Goal: Task Accomplishment & Management: Use online tool/utility

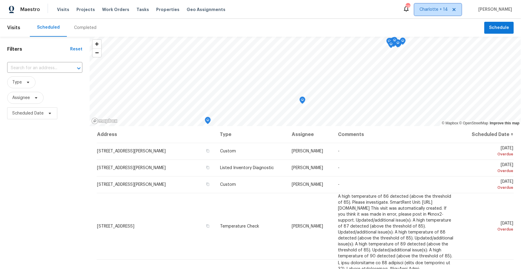
click at [338, 10] on icon at bounding box center [454, 9] width 5 height 5
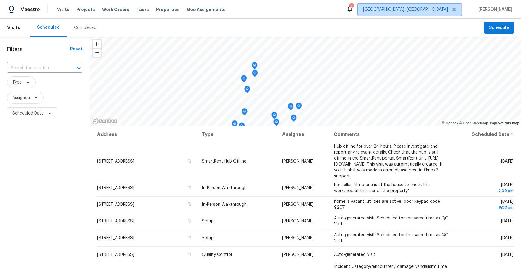
click at [338, 10] on span "Albuquerque, NM" at bounding box center [405, 10] width 85 height 6
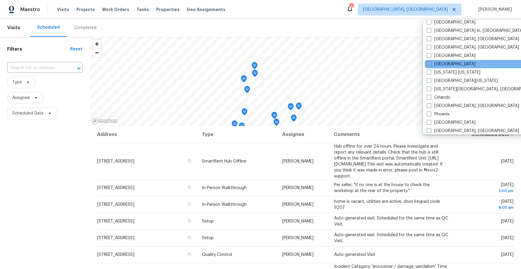
scroll to position [263, 0]
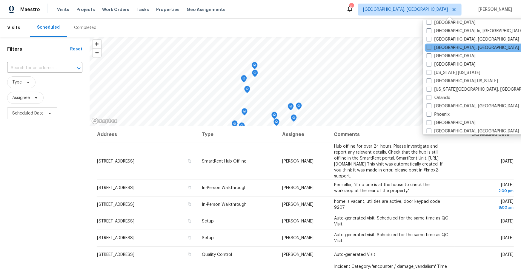
click at [338, 49] on span at bounding box center [429, 47] width 5 height 5
click at [338, 49] on input "Miami, FL" at bounding box center [429, 47] width 4 height 4
checkbox input "true"
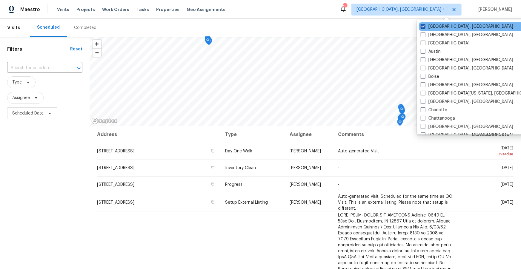
click at [338, 25] on span at bounding box center [423, 26] width 5 height 5
click at [338, 25] on input "Albuquerque, NM" at bounding box center [423, 26] width 4 height 4
checkbox input "false"
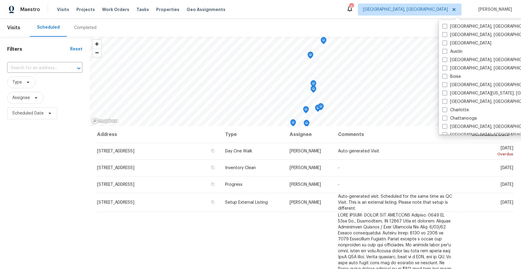
click at [338, 22] on div "Scheduled Completed" at bounding box center [257, 28] width 455 height 18
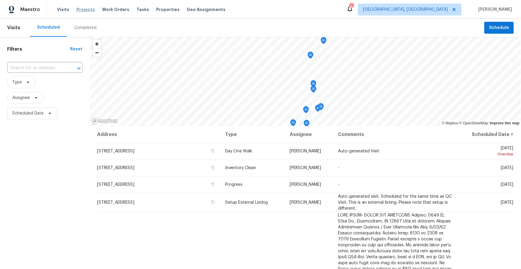
click at [76, 10] on span "Projects" at bounding box center [85, 10] width 19 height 6
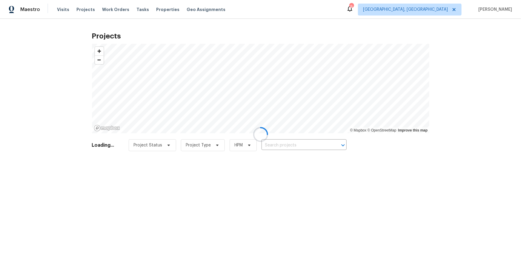
click at [303, 147] on div at bounding box center [260, 134] width 521 height 269
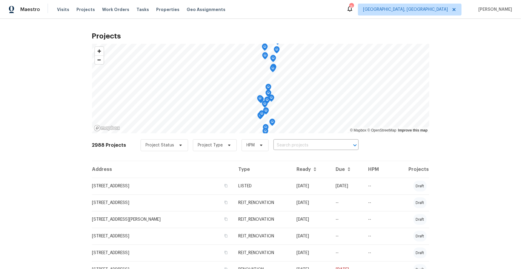
click at [303, 147] on input "text" at bounding box center [308, 145] width 68 height 9
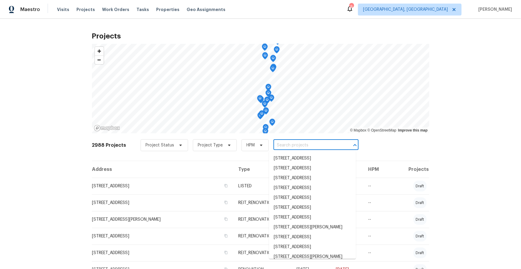
paste input "20810 SW 86th Place, Cutler Bay, FL 33189"
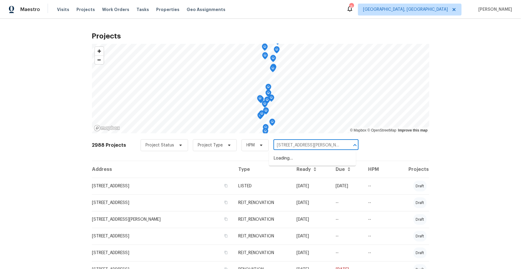
scroll to position [0, 16]
drag, startPoint x: 298, startPoint y: 145, endPoint x: 290, endPoint y: 147, distance: 7.9
click at [290, 147] on input "20810 SW 86th Place, Cutler Bay, FL 33189" at bounding box center [308, 145] width 68 height 9
type input "20810 SW 86th Pl, Cutler Bay, FL 33189"
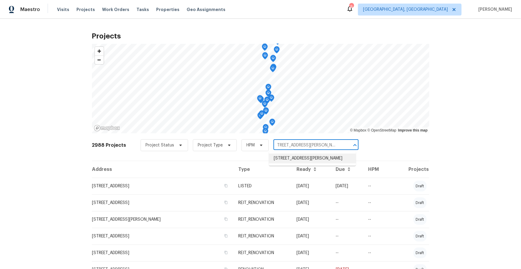
click at [312, 162] on li "20810 SW 86th Pl, Cutler Bay, FL 33189" at bounding box center [312, 159] width 87 height 10
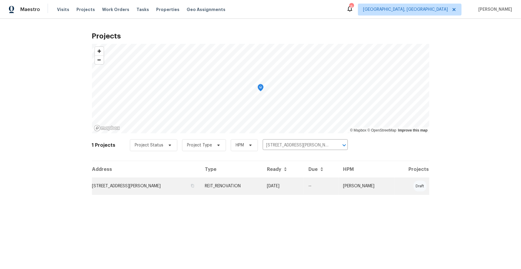
click at [134, 179] on td "20810 SW 86th Pl, Cutler Bay, FL 33189" at bounding box center [146, 186] width 108 height 17
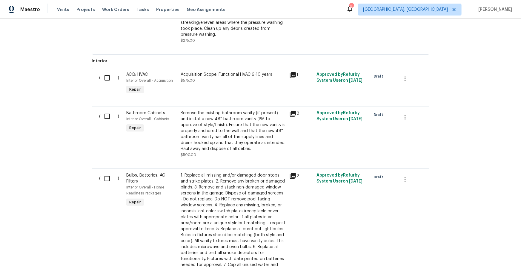
scroll to position [328, 0]
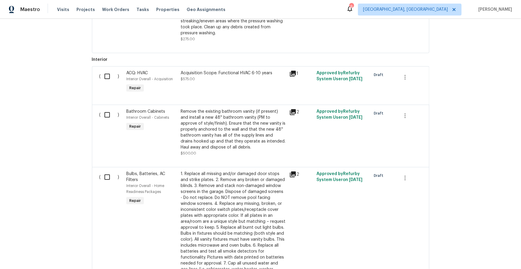
click at [294, 115] on icon at bounding box center [292, 112] width 7 height 7
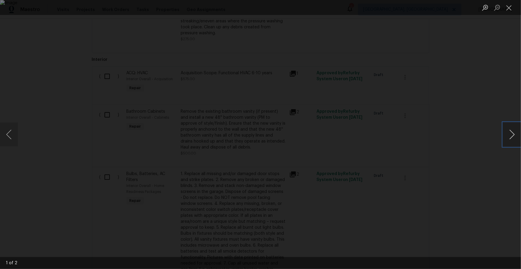
click at [338, 138] on button "Next image" at bounding box center [512, 135] width 18 height 24
click at [338, 145] on div "Lightbox" at bounding box center [260, 134] width 521 height 269
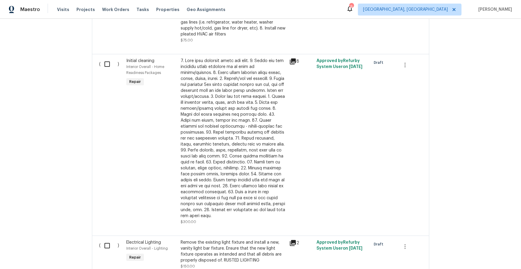
scroll to position [575, 0]
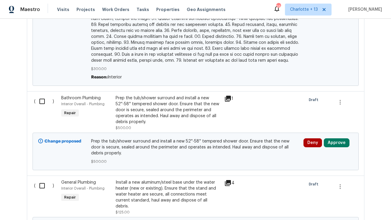
scroll to position [1580, 0]
click at [227, 96] on icon at bounding box center [228, 99] width 6 height 6
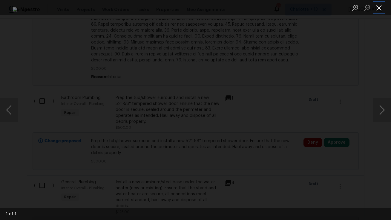
click at [376, 7] on button "Close lightbox" at bounding box center [379, 7] width 12 height 10
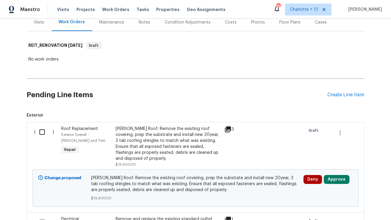
scroll to position [0, 0]
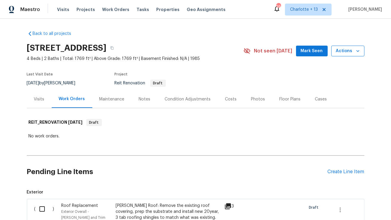
click at [360, 52] on icon "button" at bounding box center [358, 51] width 6 height 6
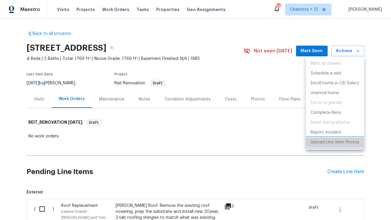
click at [329, 143] on p "Upload Line Item Photos" at bounding box center [335, 142] width 49 height 6
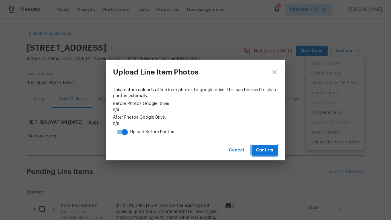
click at [260, 150] on span "Confirm" at bounding box center [264, 150] width 17 height 7
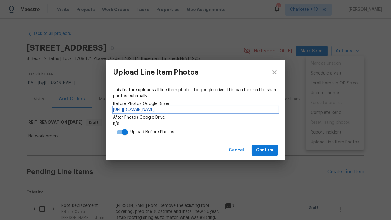
click at [217, 108] on link "https://drive.google.com/drive/folders/1f4IJEHUzsZj6EU8DKazafN5lcZcE-GbZ" at bounding box center [195, 110] width 165 height 6
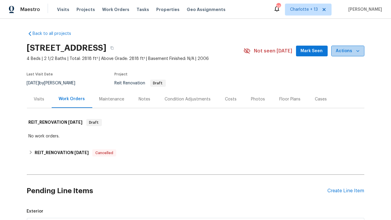
click at [358, 53] on icon "button" at bounding box center [358, 51] width 6 height 6
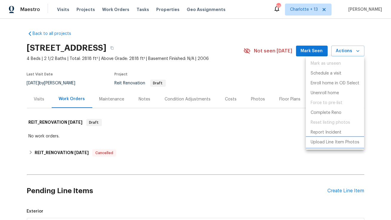
click at [327, 143] on p "Upload Line Item Photos" at bounding box center [335, 142] width 49 height 6
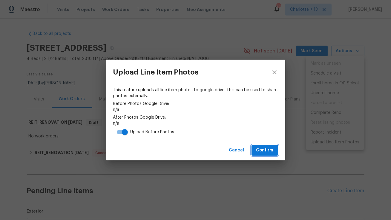
click at [262, 151] on span "Confirm" at bounding box center [264, 150] width 17 height 7
drag, startPoint x: 109, startPoint y: 109, endPoint x: 269, endPoint y: 114, distance: 159.3
click at [269, 114] on div "This feature uploads all line item photos to google drive. This can be used to …" at bounding box center [195, 113] width 179 height 56
copy link "https://drive.google.com/drive/folders/1-C7c6JTIoxCIherTOk84DS8YFP-bbaux"
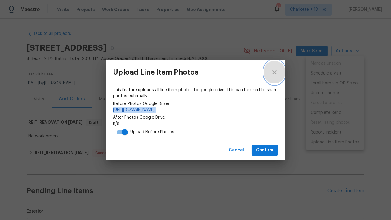
click at [272, 73] on icon "close" at bounding box center [274, 72] width 7 height 7
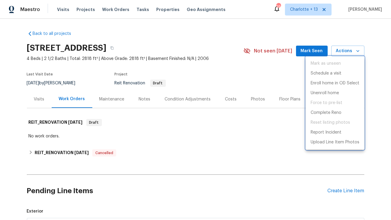
click at [226, 72] on div at bounding box center [195, 110] width 391 height 220
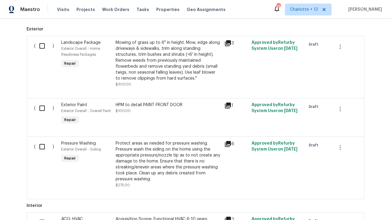
scroll to position [191, 0]
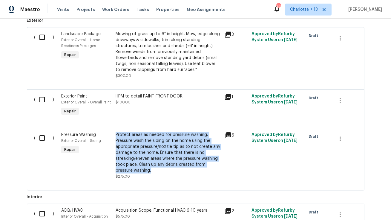
drag, startPoint x: 114, startPoint y: 133, endPoint x: 152, endPoint y: 170, distance: 53.4
click at [152, 170] on div "Protect areas as needed for pressure washing. Pressure wash the siding on the h…" at bounding box center [168, 155] width 109 height 51
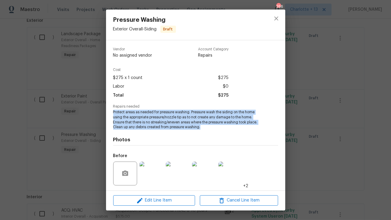
drag, startPoint x: 201, startPoint y: 128, endPoint x: 113, endPoint y: 114, distance: 89.7
click at [113, 114] on span "Protect areas as needed for pressure washing. Pressure wash the siding on the h…" at bounding box center [187, 120] width 148 height 20
copy span "Protect areas as needed for pressure washing. Pressure wash the siding on the h…"
click at [275, 18] on icon "close" at bounding box center [276, 18] width 7 height 7
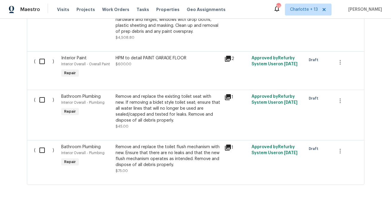
scroll to position [880, 0]
click at [230, 56] on icon at bounding box center [228, 59] width 6 height 6
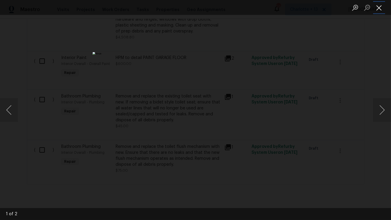
click at [381, 8] on button "Close lightbox" at bounding box center [379, 7] width 12 height 10
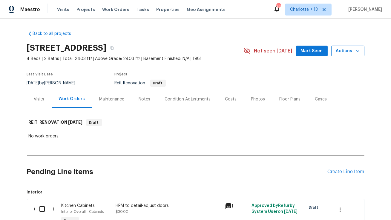
click at [359, 52] on icon "button" at bounding box center [358, 51] width 6 height 6
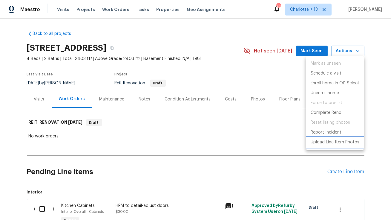
click at [320, 142] on p "Upload Line Item Photos" at bounding box center [335, 142] width 49 height 6
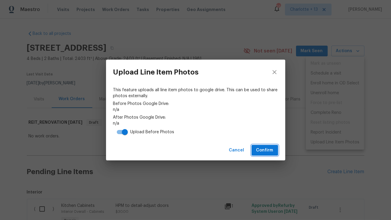
click at [264, 149] on span "Confirm" at bounding box center [264, 150] width 17 height 7
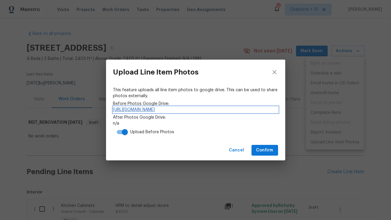
click at [179, 109] on link "[URL][DOMAIN_NAME]" at bounding box center [195, 110] width 165 height 6
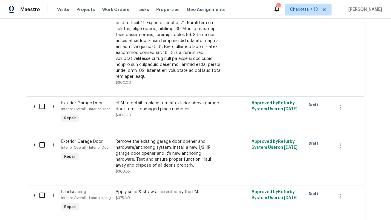
scroll to position [520, 0]
click at [189, 103] on div "HPM to detail- replace trim at exterior above garage door trim is damaged place…" at bounding box center [168, 106] width 105 height 12
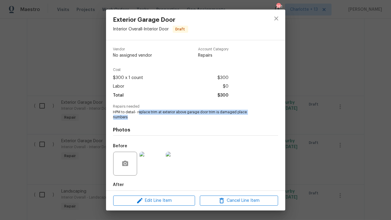
drag, startPoint x: 139, startPoint y: 113, endPoint x: 138, endPoint y: 118, distance: 5.4
click at [138, 118] on span "HPM to detail- replace trim at exterior above garage door trim is damaged place…" at bounding box center [187, 115] width 148 height 10
copy span "eplace trim at exterior above garage door trim is damaged place numbers"
click at [276, 18] on icon "close" at bounding box center [276, 18] width 4 height 4
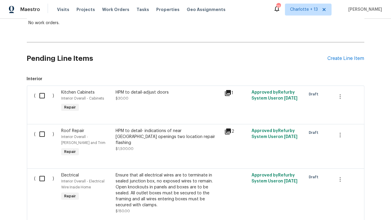
scroll to position [130, 0]
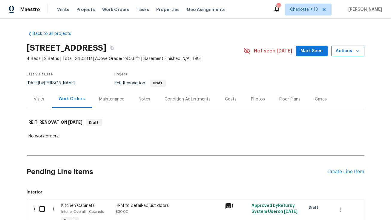
click at [355, 49] on span "Actions" at bounding box center [348, 50] width 24 height 7
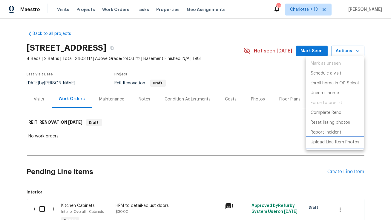
click at [316, 145] on p "Upload Line Item Photos" at bounding box center [335, 142] width 49 height 6
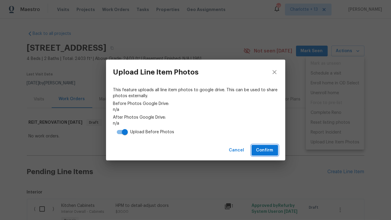
click at [264, 152] on span "Confirm" at bounding box center [264, 150] width 17 height 7
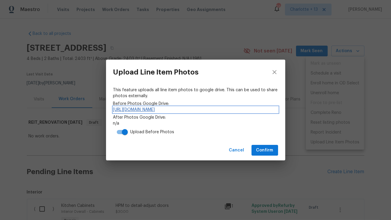
click at [253, 112] on link "[URL][DOMAIN_NAME]" at bounding box center [195, 110] width 165 height 6
